Goal: Task Accomplishment & Management: Manage account settings

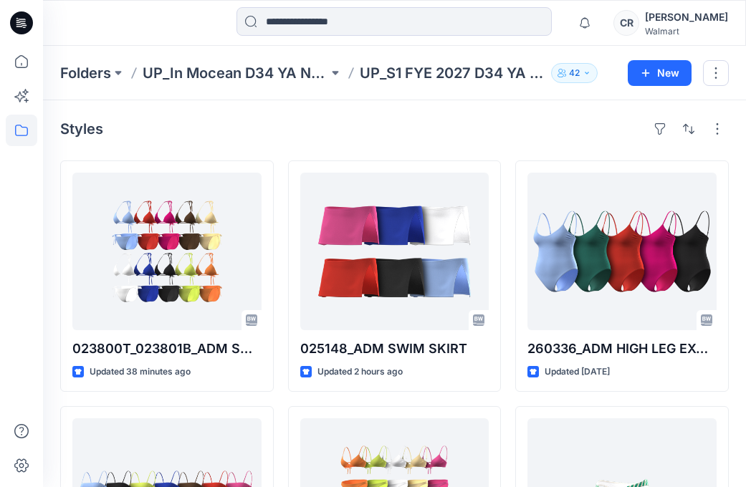
scroll to position [1690, 0]
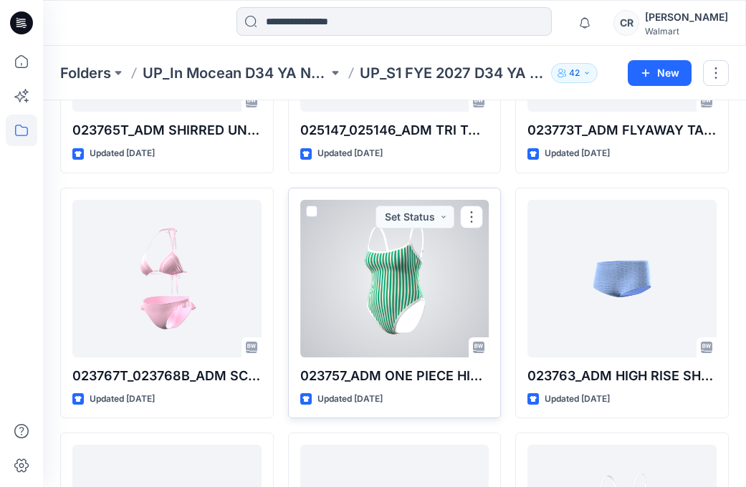
click at [382, 305] on div at bounding box center [394, 279] width 189 height 158
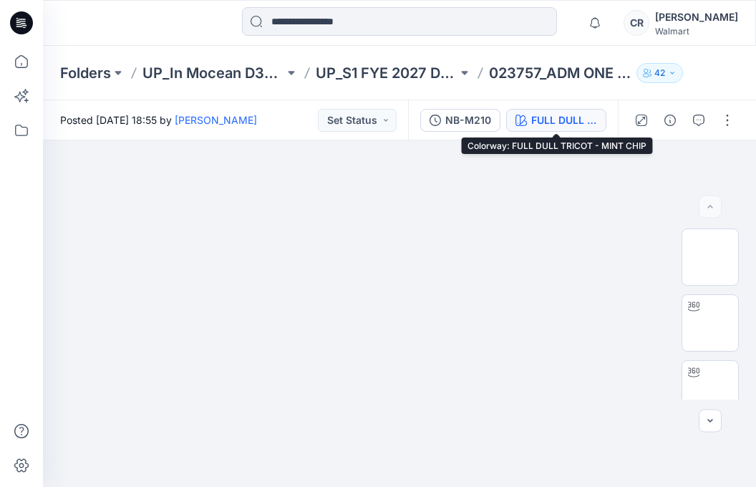
click at [572, 117] on div "FULL DULL TRICOT - MINT CHIP" at bounding box center [564, 120] width 66 height 16
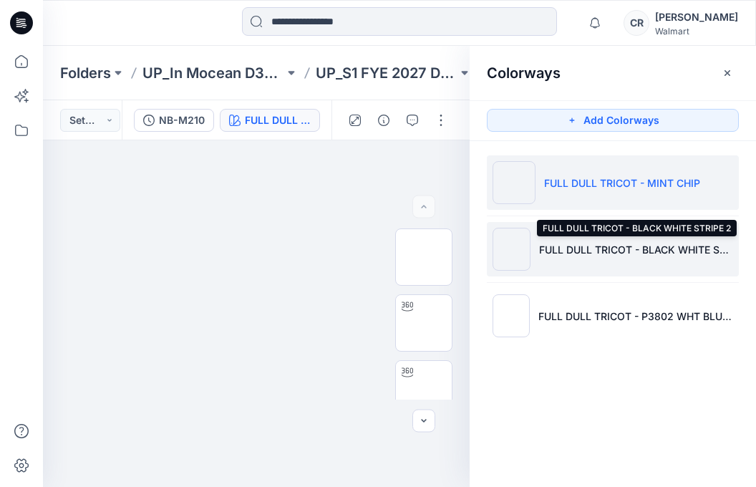
click at [622, 250] on p "FULL DULL TRICOT - BLACK WHITE STRIPE 2" at bounding box center [636, 249] width 194 height 15
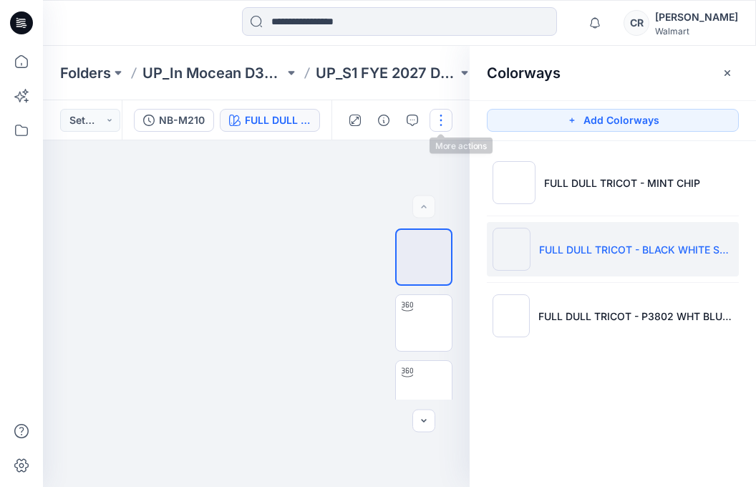
click at [433, 124] on button "button" at bounding box center [441, 120] width 23 height 23
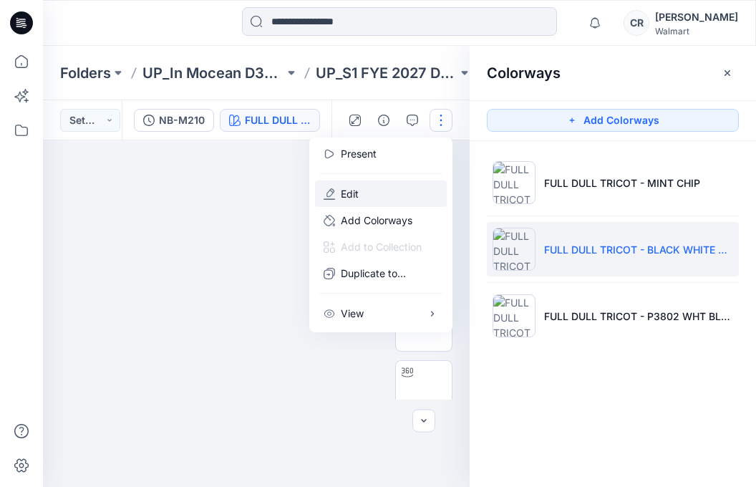
click at [403, 195] on button "Edit" at bounding box center [381, 194] width 132 height 27
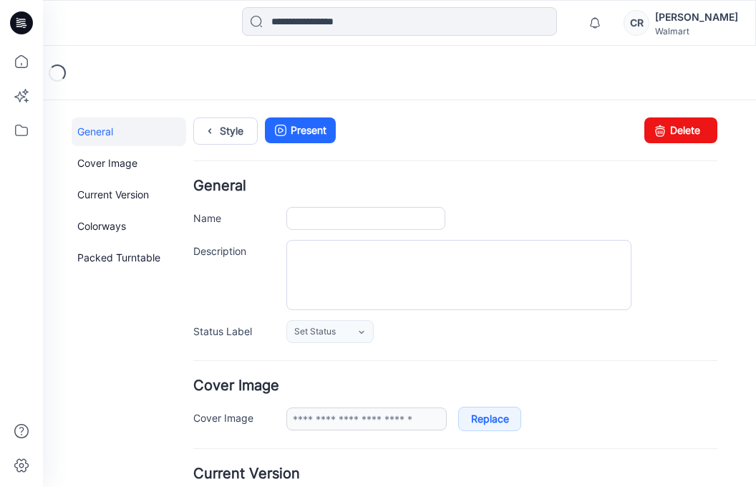
type input "**********"
type textarea "**********"
type input "**********"
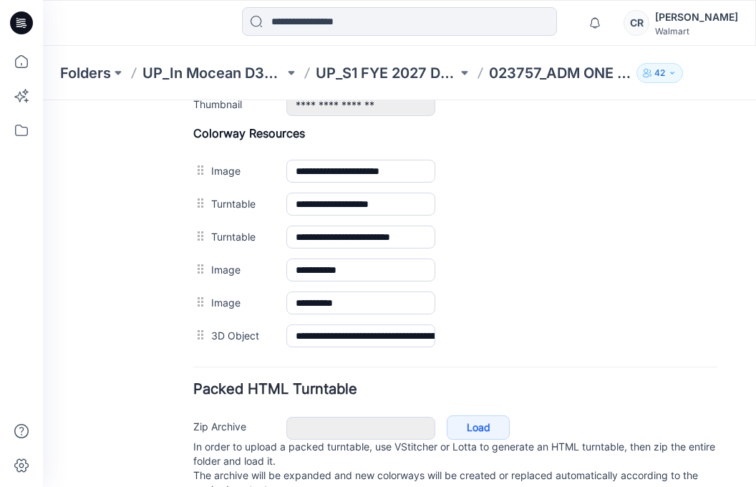
scroll to position [430, 0]
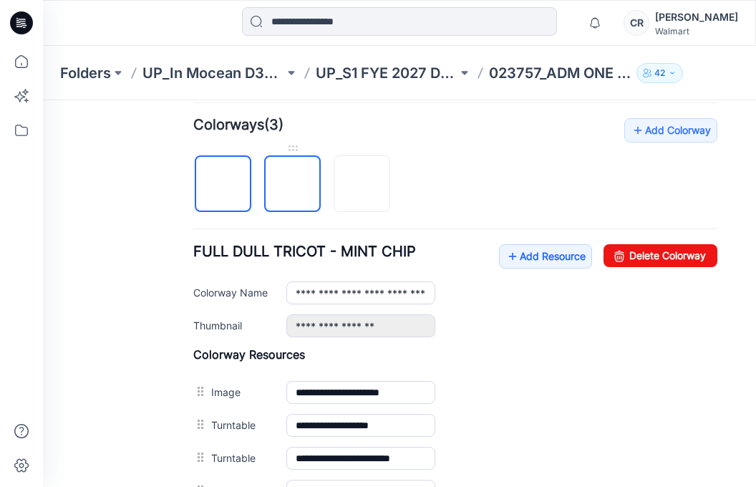
click at [293, 185] on img at bounding box center [293, 185] width 0 height 0
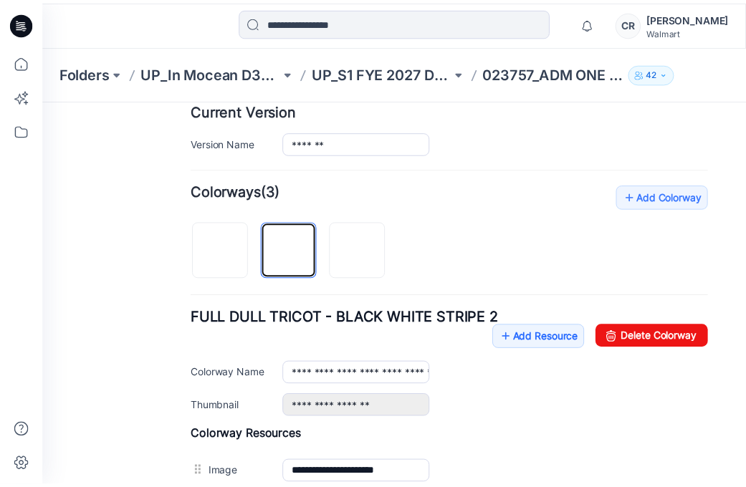
scroll to position [358, 0]
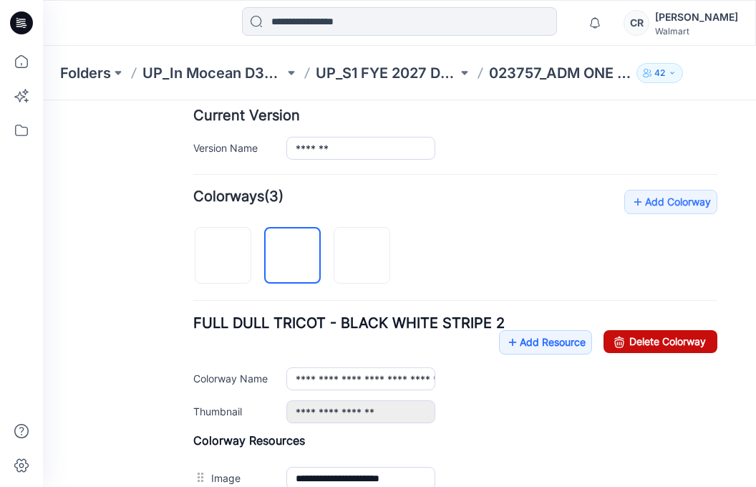
click at [646, 343] on link "Delete Colorway" at bounding box center [661, 341] width 114 height 23
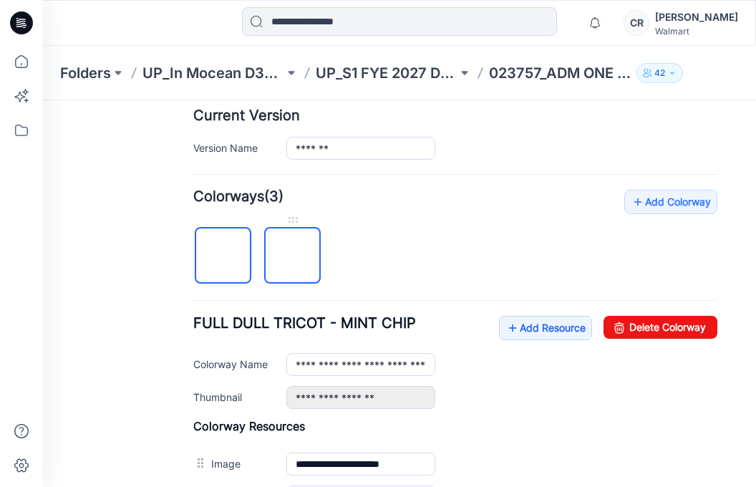
click at [293, 256] on img at bounding box center [293, 256] width 0 height 0
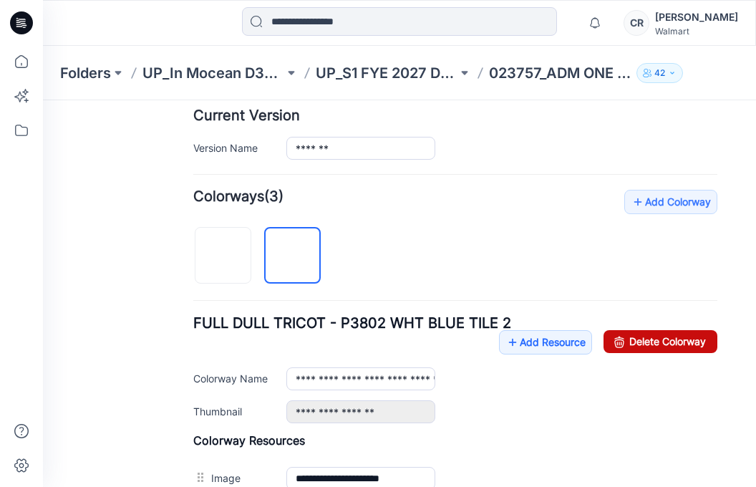
click at [673, 344] on link "Delete Colorway" at bounding box center [661, 341] width 114 height 23
type input "**********"
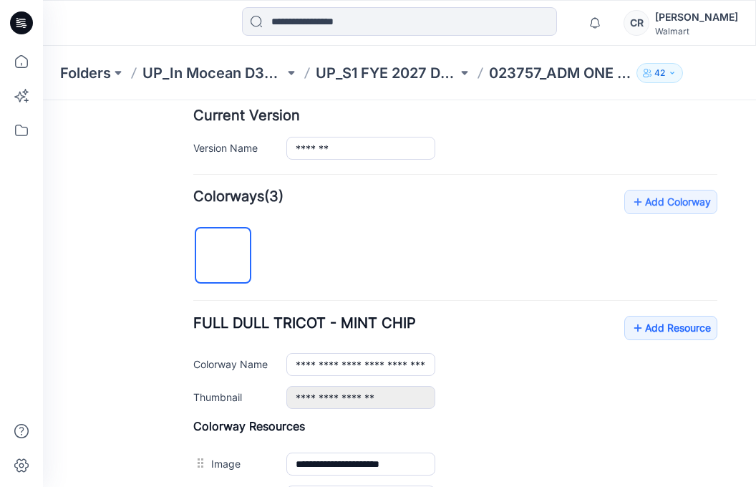
drag, startPoint x: 137, startPoint y: 278, endPoint x: 140, endPoint y: 256, distance: 21.8
click at [137, 277] on div "General Cover Image Current Version Colorways Packed Turntable" at bounding box center [129, 298] width 115 height 1079
click at [21, 55] on icon at bounding box center [22, 62] width 32 height 32
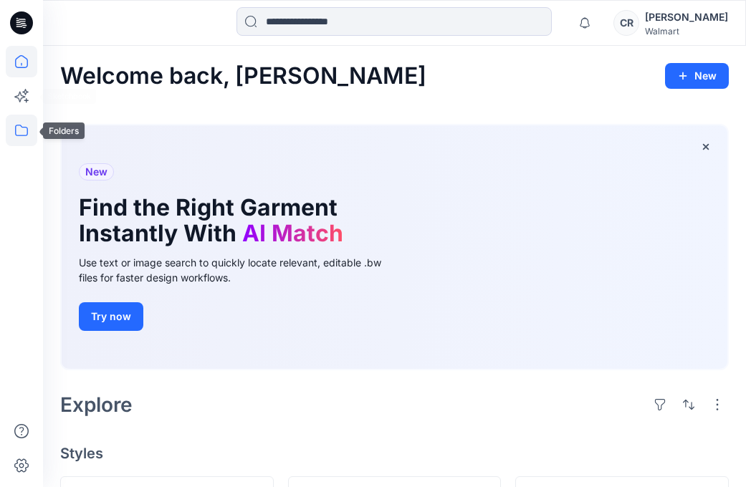
click at [21, 128] on icon at bounding box center [22, 131] width 32 height 32
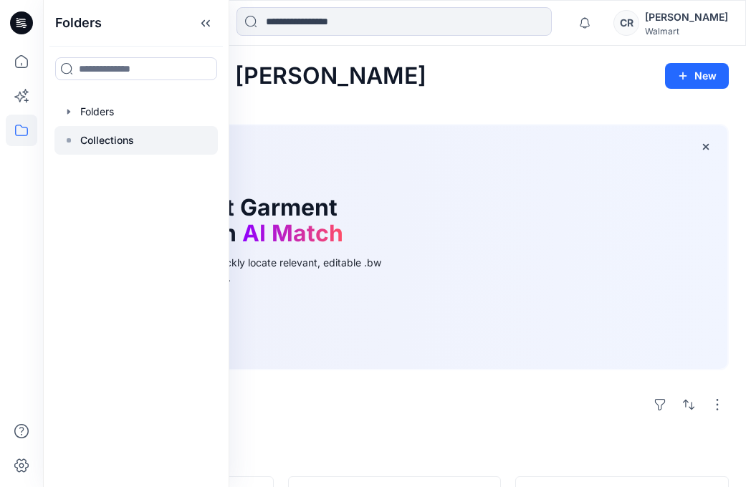
click at [139, 126] on div at bounding box center [135, 140] width 163 height 29
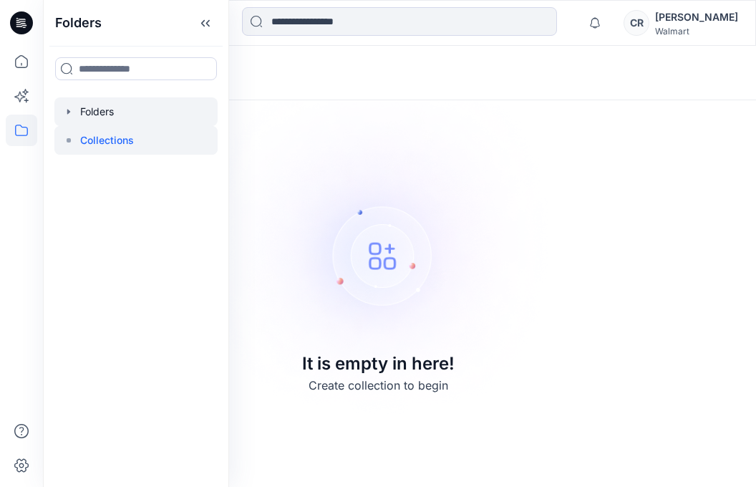
click at [129, 117] on div at bounding box center [135, 111] width 163 height 29
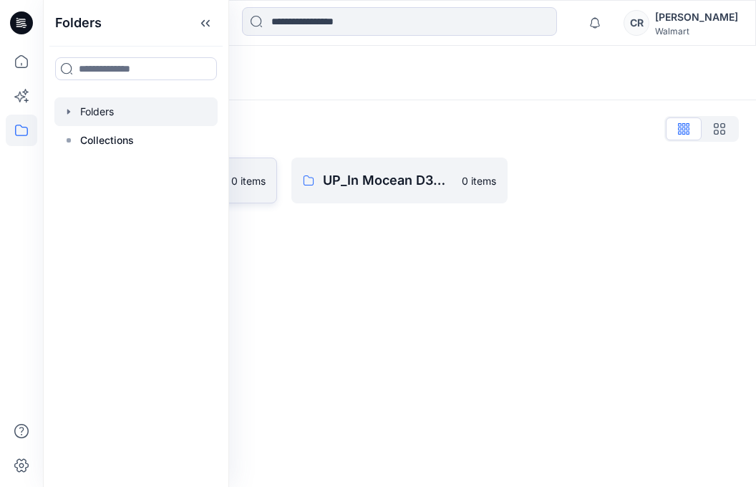
click at [241, 188] on p "0 items" at bounding box center [248, 180] width 34 height 15
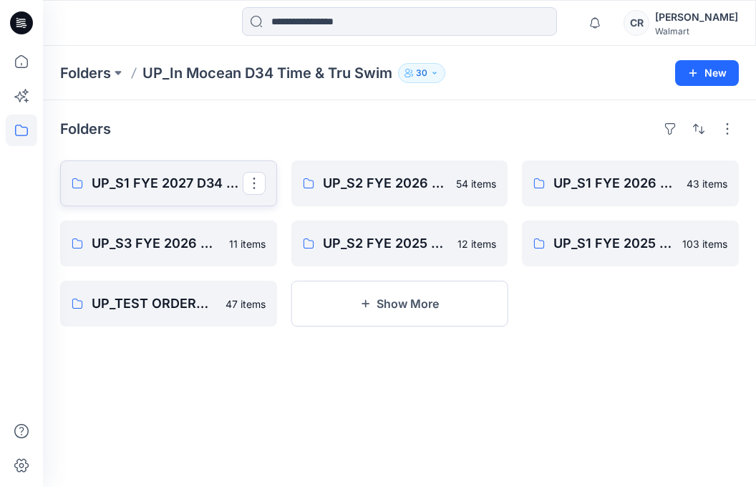
click at [221, 175] on p "UP_S1 FYE 2027 D34 YA TIME & True Swim InMocean" at bounding box center [167, 183] width 151 height 20
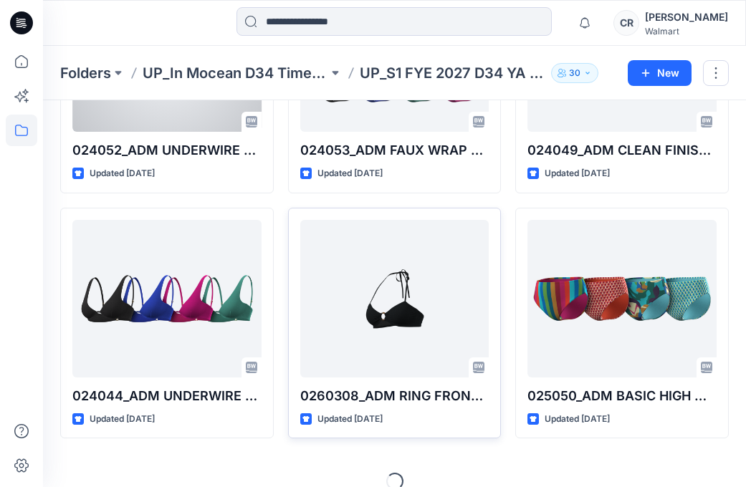
scroll to position [709, 0]
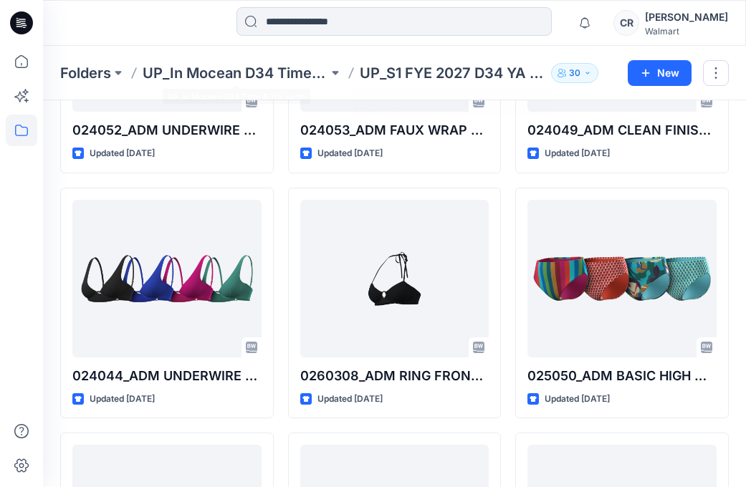
click at [290, 69] on p "UP_In Mocean D34 Time & Tru Swim" at bounding box center [236, 73] width 186 height 20
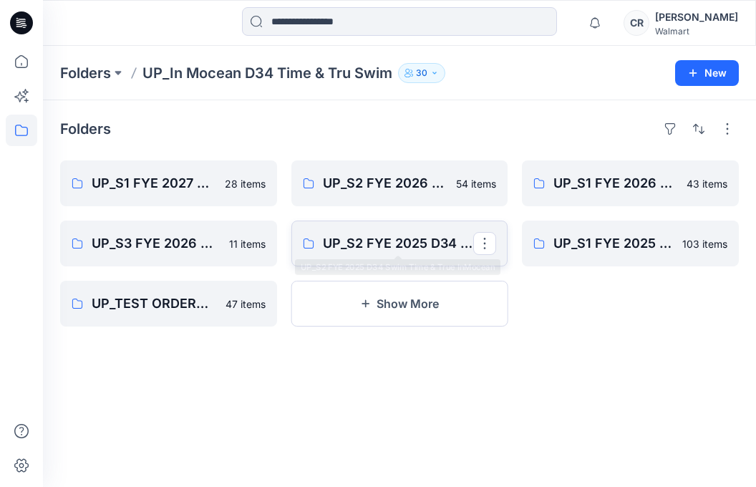
click at [372, 264] on link "UP_S2 FYE 2025 D34 Swim Time & True InMocean" at bounding box center [400, 244] width 217 height 46
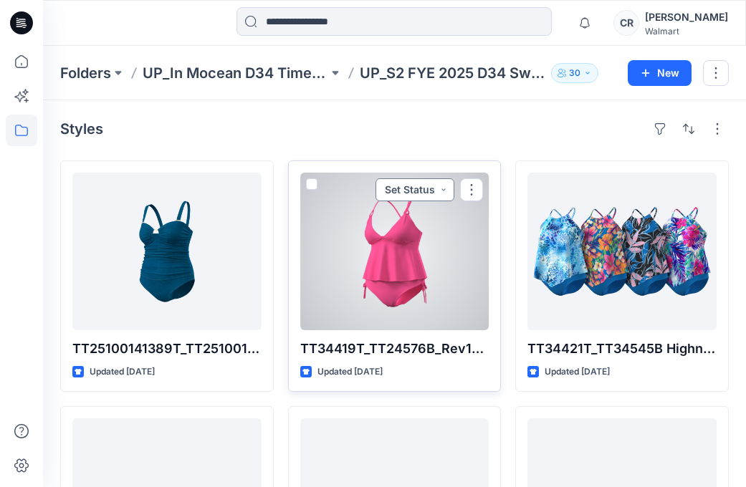
click at [433, 181] on button "Set Status" at bounding box center [414, 189] width 79 height 23
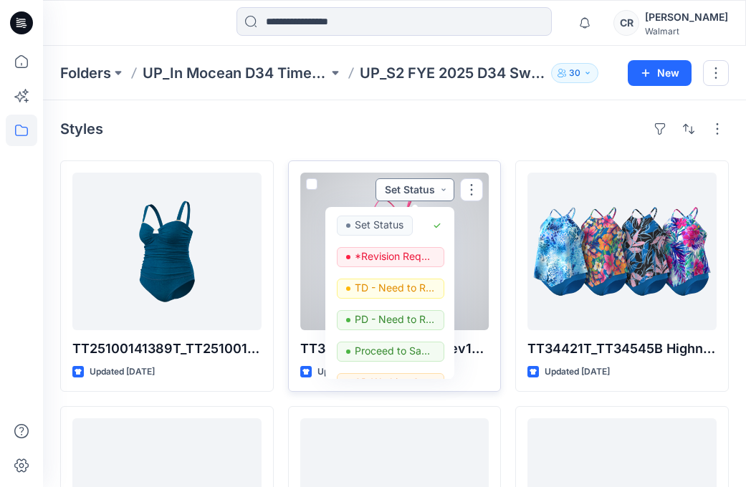
click at [433, 181] on button "Set Status" at bounding box center [414, 189] width 79 height 23
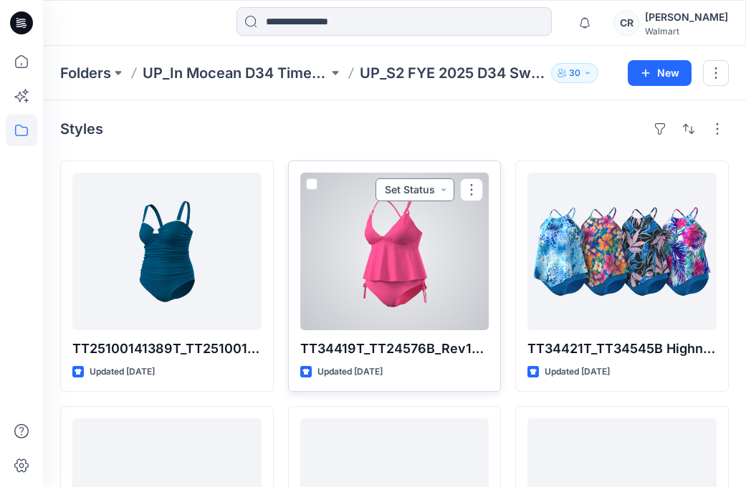
click at [433, 181] on button "Set Status" at bounding box center [414, 189] width 79 height 23
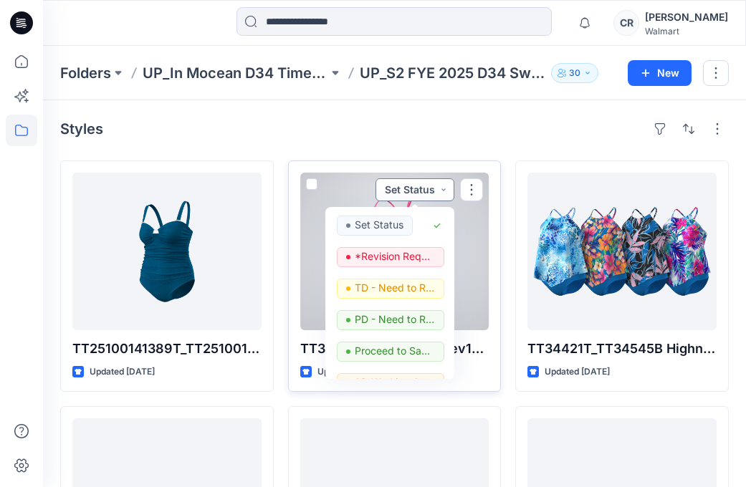
click at [433, 181] on button "Set Status" at bounding box center [414, 189] width 79 height 23
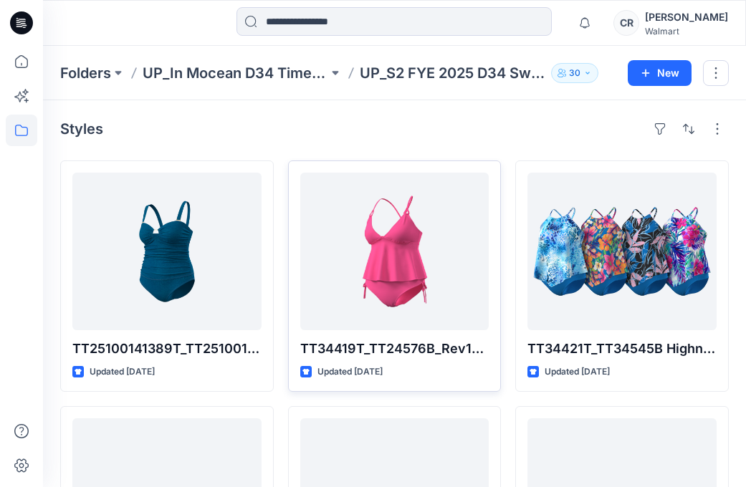
click at [418, 126] on div "Styles" at bounding box center [394, 128] width 668 height 23
